Goal: Task Accomplishment & Management: Use online tool/utility

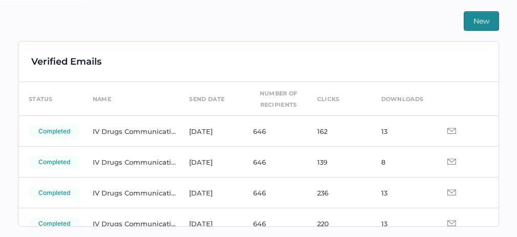
scroll to position [41, 0]
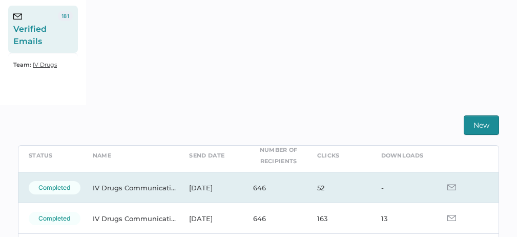
scroll to position [46, 0]
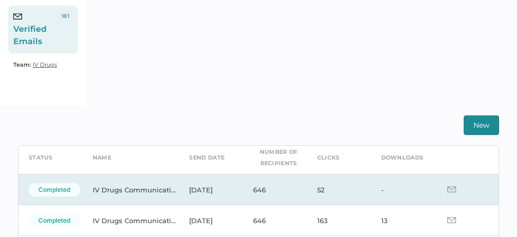
click at [448, 189] on img at bounding box center [452, 189] width 9 height 6
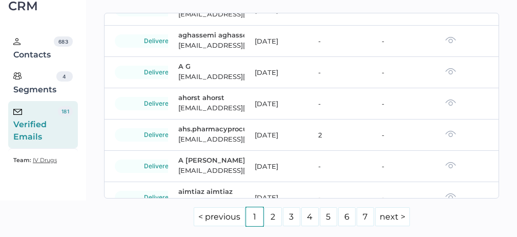
scroll to position [177, 0]
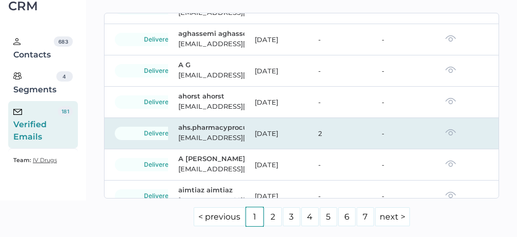
click at [446, 132] on img at bounding box center [451, 132] width 11 height 7
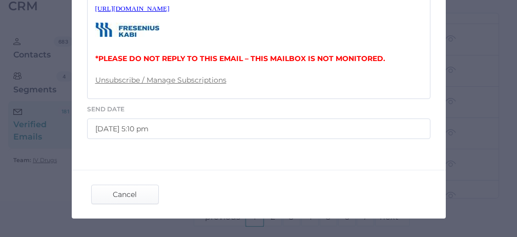
scroll to position [551, 0]
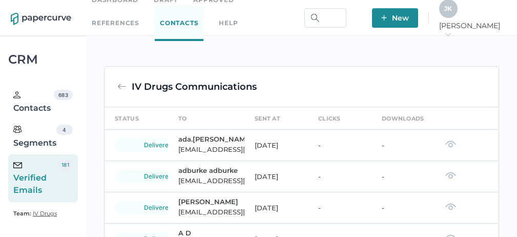
click at [452, 10] on span "J K" at bounding box center [449, 9] width 8 height 8
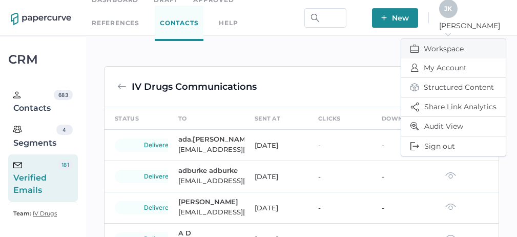
click at [441, 43] on span "Workspace" at bounding box center [454, 48] width 86 height 19
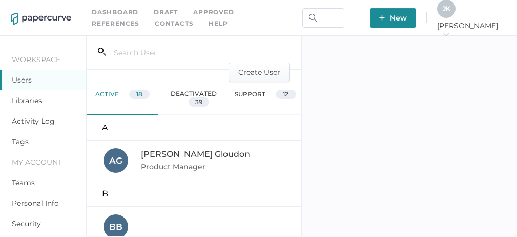
click at [26, 119] on link "Activity Log" at bounding box center [33, 120] width 43 height 9
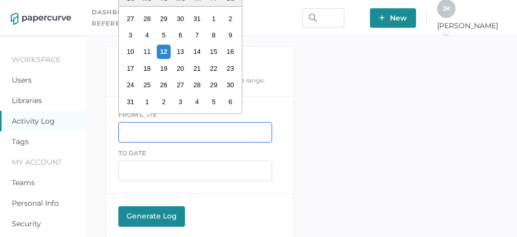
click at [146, 132] on input "text" at bounding box center [195, 132] width 154 height 21
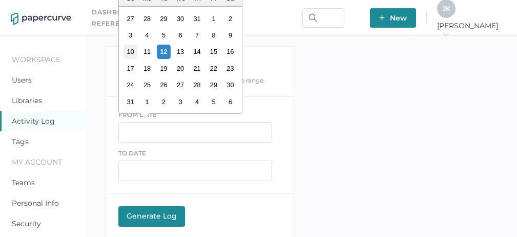
click at [132, 53] on div "10" at bounding box center [131, 52] width 14 height 14
type input "08/10/2025"
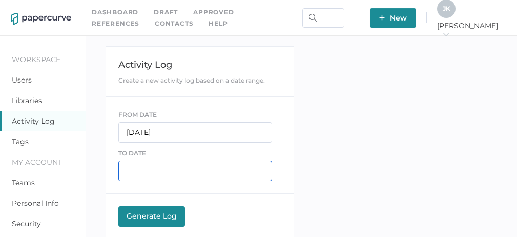
click at [163, 166] on input "text" at bounding box center [195, 171] width 154 height 21
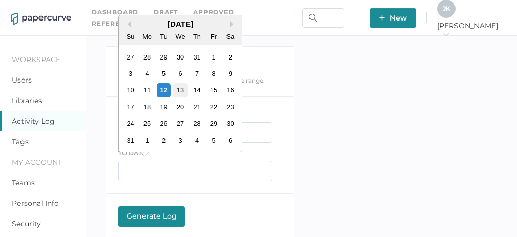
click at [185, 87] on div "13" at bounding box center [181, 90] width 14 height 14
type input "08/13/2025"
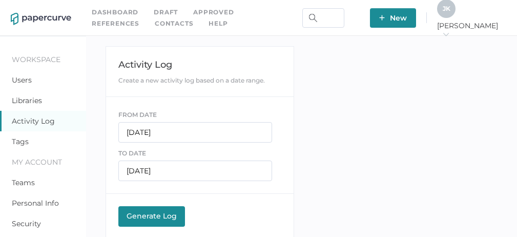
click at [146, 218] on div "Generate Log" at bounding box center [152, 215] width 56 height 9
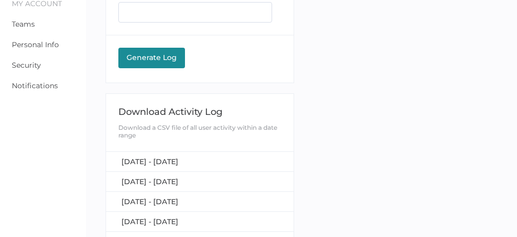
scroll to position [160, 0]
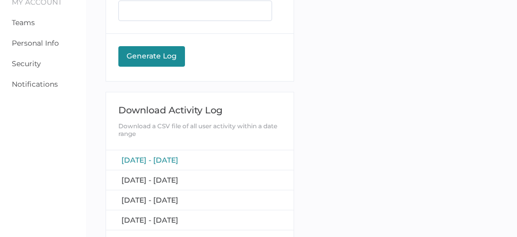
click at [175, 159] on span "[DATE] - [DATE]" at bounding box center [150, 159] width 57 height 9
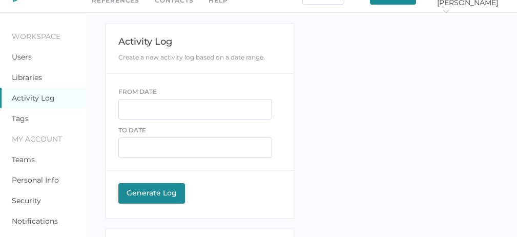
scroll to position [0, 0]
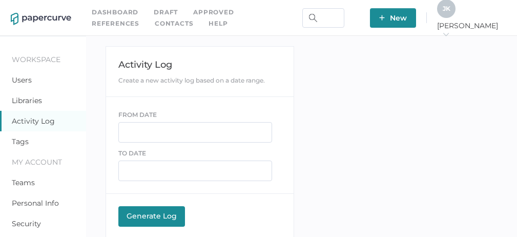
click at [155, 23] on link "Contacts" at bounding box center [174, 23] width 38 height 11
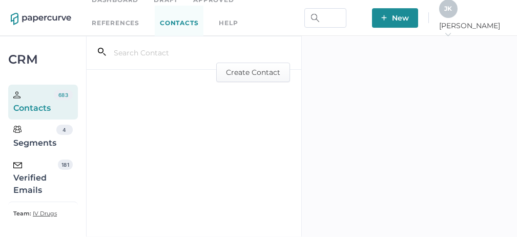
scroll to position [17, 0]
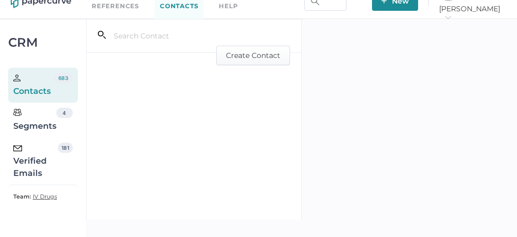
click at [18, 166] on div "Verified Emails" at bounding box center [35, 161] width 45 height 37
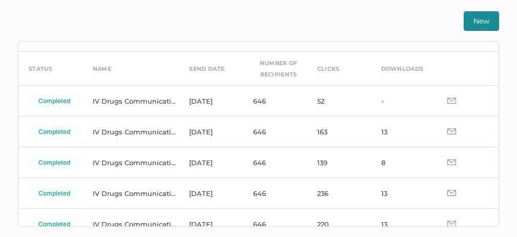
scroll to position [28, 0]
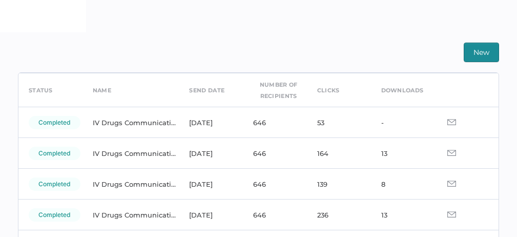
scroll to position [36, 0]
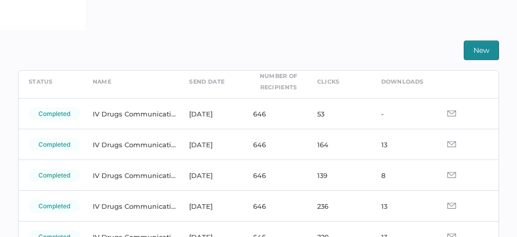
scroll to position [46, 0]
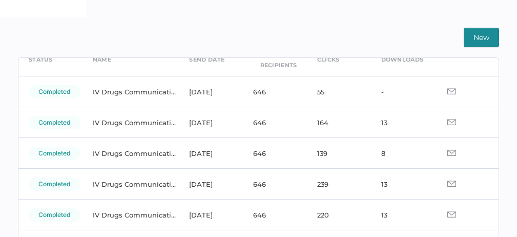
scroll to position [71, 0]
